Goal: Task Accomplishment & Management: Complete application form

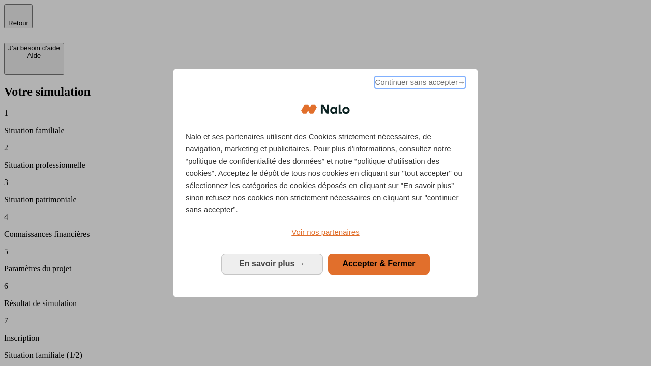
click at [419, 84] on span "Continuer sans accepter →" at bounding box center [420, 82] width 90 height 12
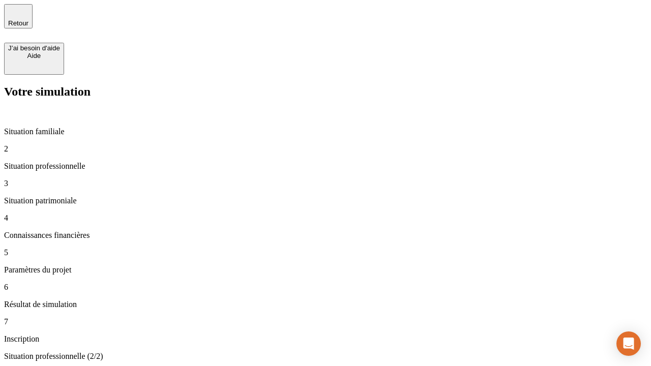
type input "30 000"
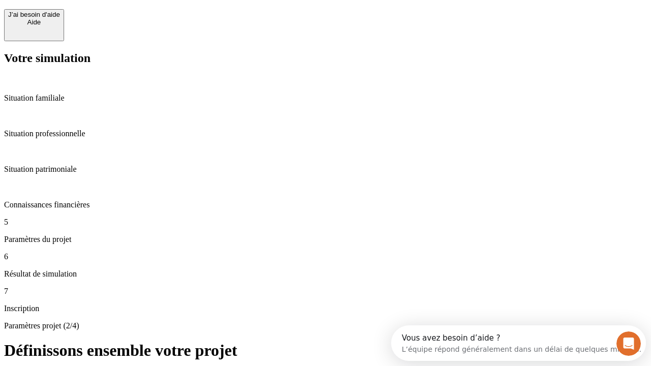
scroll to position [19, 0]
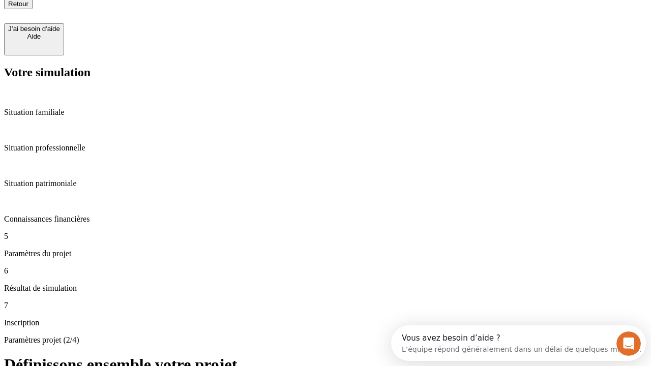
type input "25"
type input "64"
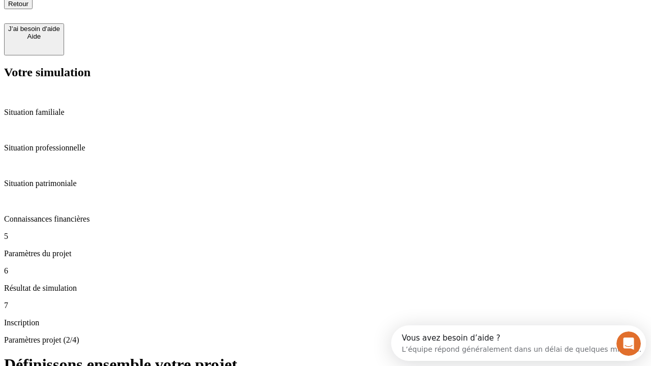
type input "1 000"
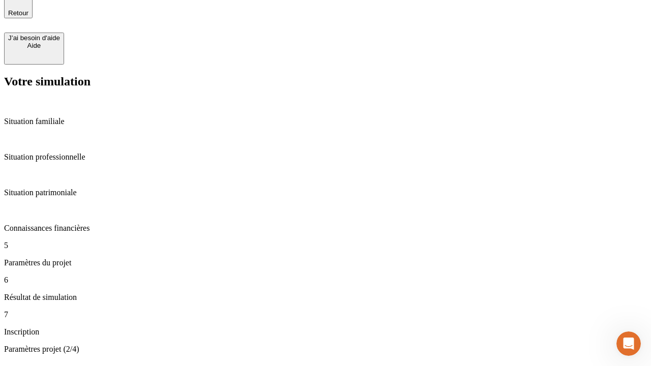
type input "640"
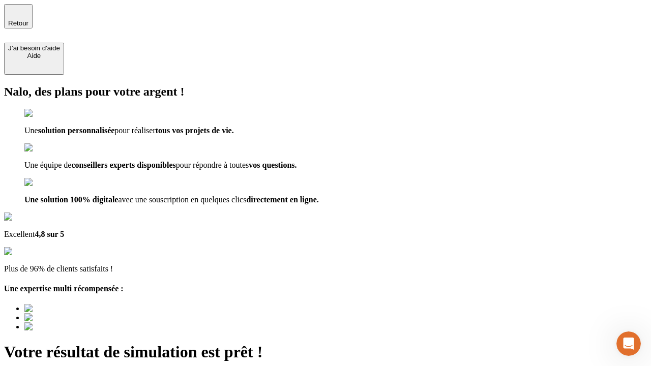
type input "[EMAIL_ADDRESS][PERSON_NAME][DOMAIN_NAME]"
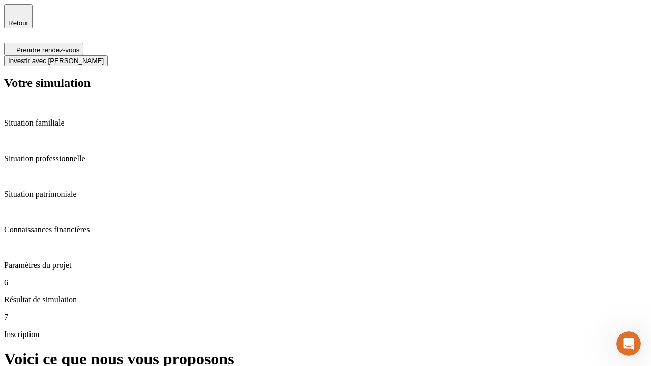
click at [104, 57] on span "Investir avec [PERSON_NAME]" at bounding box center [56, 61] width 96 height 8
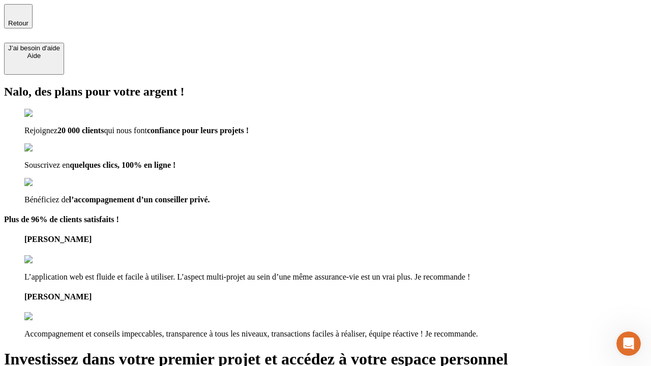
type input "[PERSON_NAME][EMAIL_ADDRESS][DOMAIN_NAME]"
